Goal: Use online tool/utility: Utilize a website feature to perform a specific function

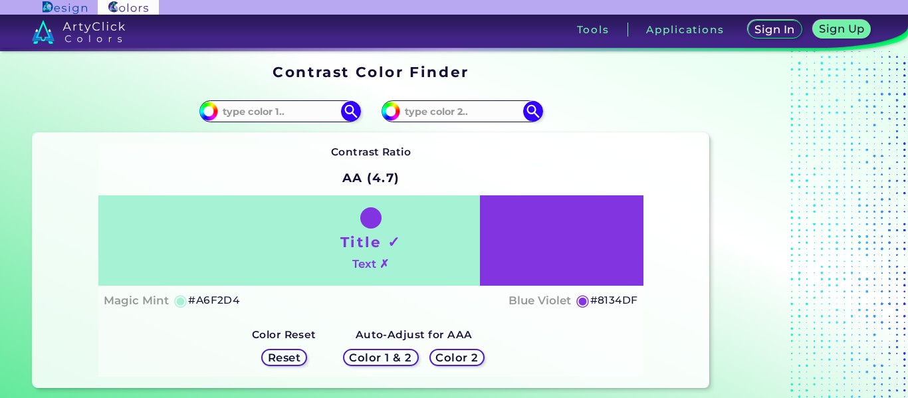
scroll to position [51, 0]
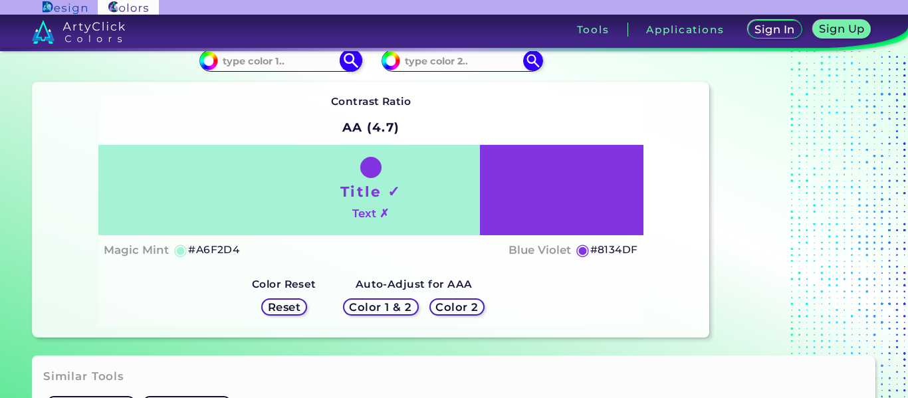
click at [238, 64] on input at bounding box center [280, 61] width 124 height 18
type input "df438b"
click at [422, 58] on input at bounding box center [462, 61] width 124 height 18
type input "a213bd"
click at [296, 84] on div "Contrast Ratio AA (4.7) Title ✓ Text ✗ Magic Mint ◉ #A6F2D4 Blue Violet ◉ #8134…" at bounding box center [371, 209] width 677 height 255
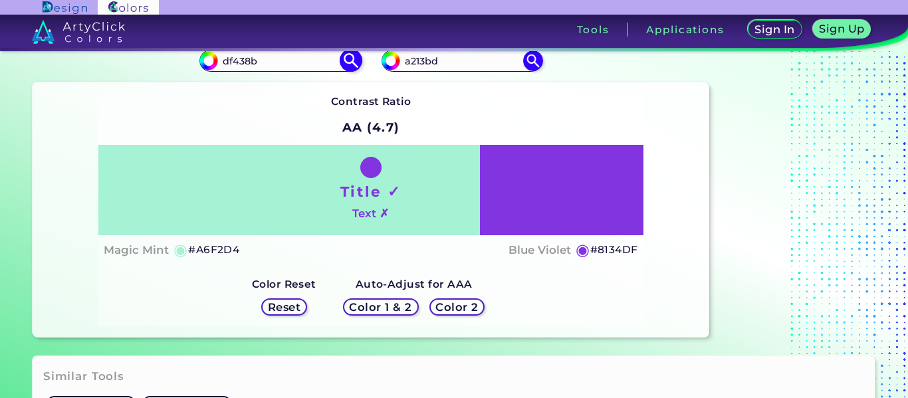
click at [348, 60] on img at bounding box center [350, 60] width 23 height 23
type input "#df438b"
type input "#DF438B"
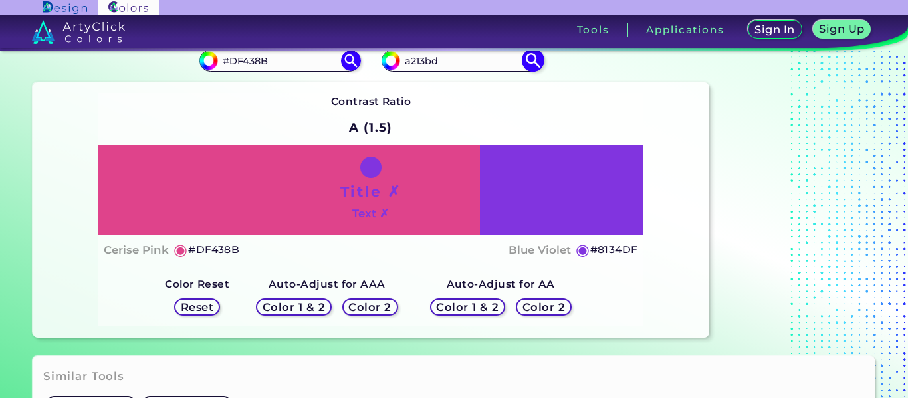
click at [533, 64] on img at bounding box center [532, 60] width 23 height 23
type input "#a213bd"
type input "#A213BD"
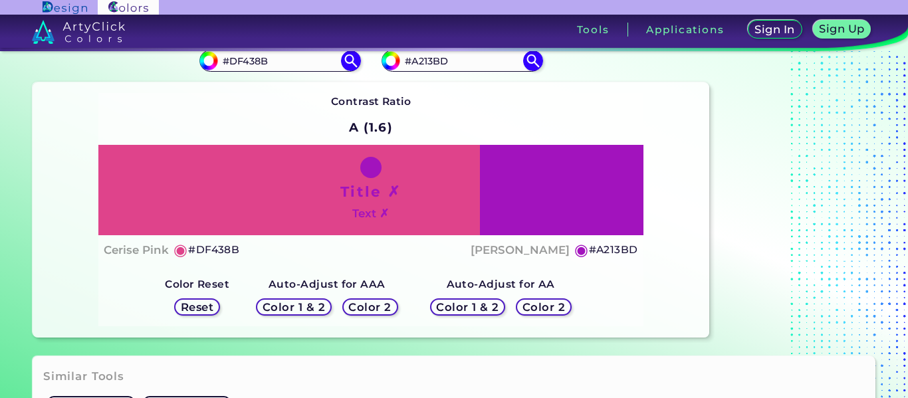
click at [294, 302] on h5 "Color 1 & 2" at bounding box center [293, 307] width 57 height 10
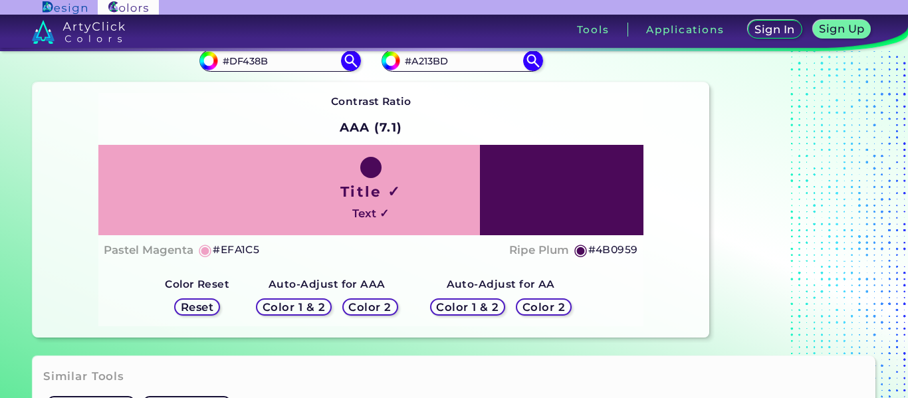
click at [368, 299] on div "Color 2" at bounding box center [370, 307] width 50 height 16
click at [476, 306] on h5 "Color 1 & 2" at bounding box center [467, 307] width 57 height 10
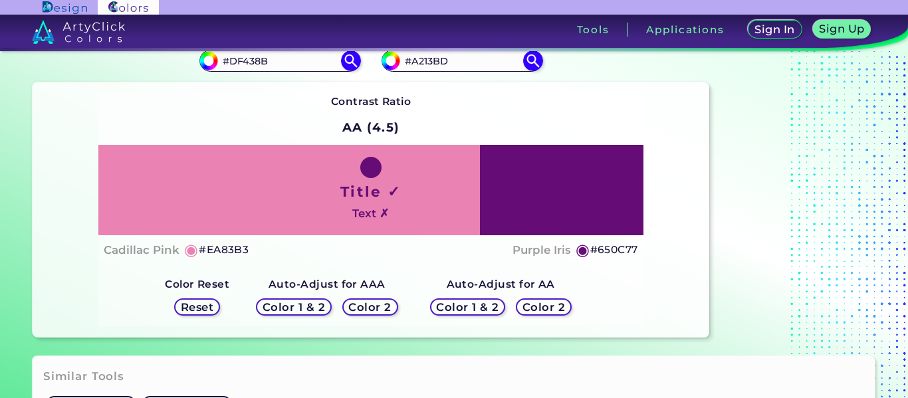
click at [535, 302] on h5 "Color 2" at bounding box center [543, 307] width 39 height 10
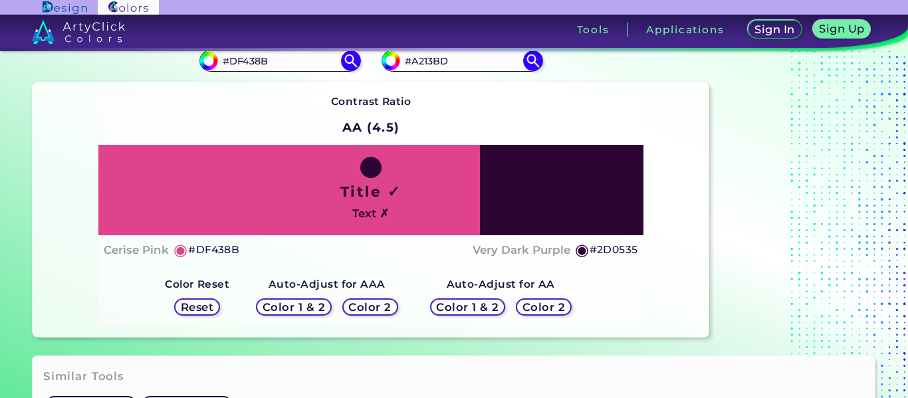
click at [191, 308] on h5 "Reset" at bounding box center [197, 307] width 30 height 10
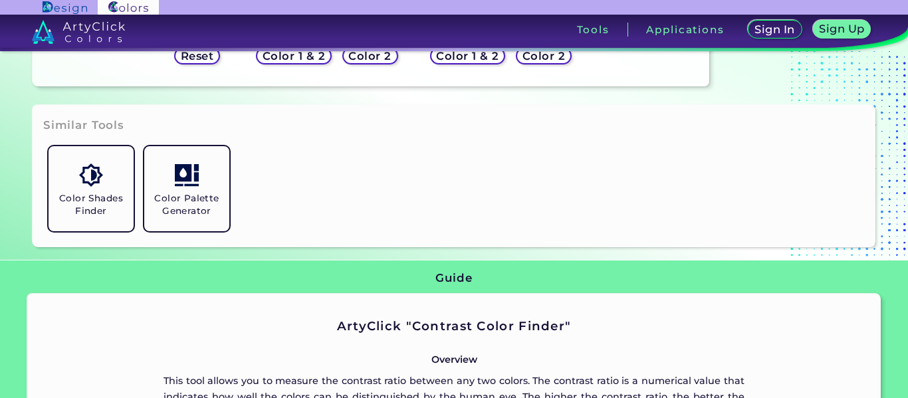
scroll to position [288, 0]
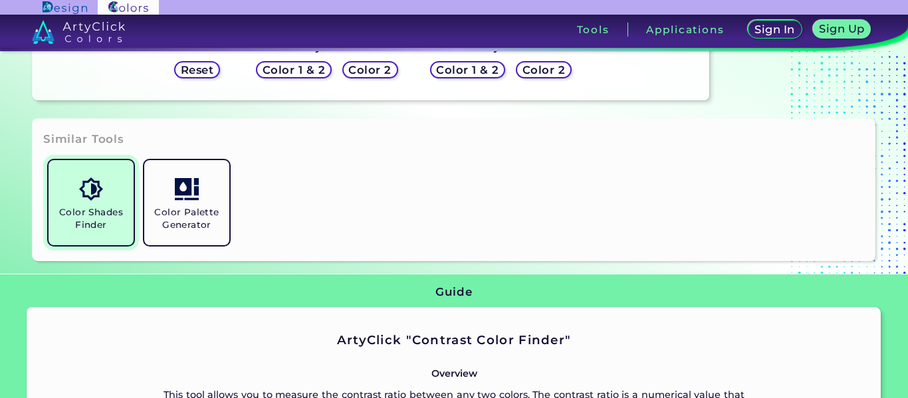
click at [96, 181] on img at bounding box center [90, 188] width 23 height 23
